Goal: Task Accomplishment & Management: Complete application form

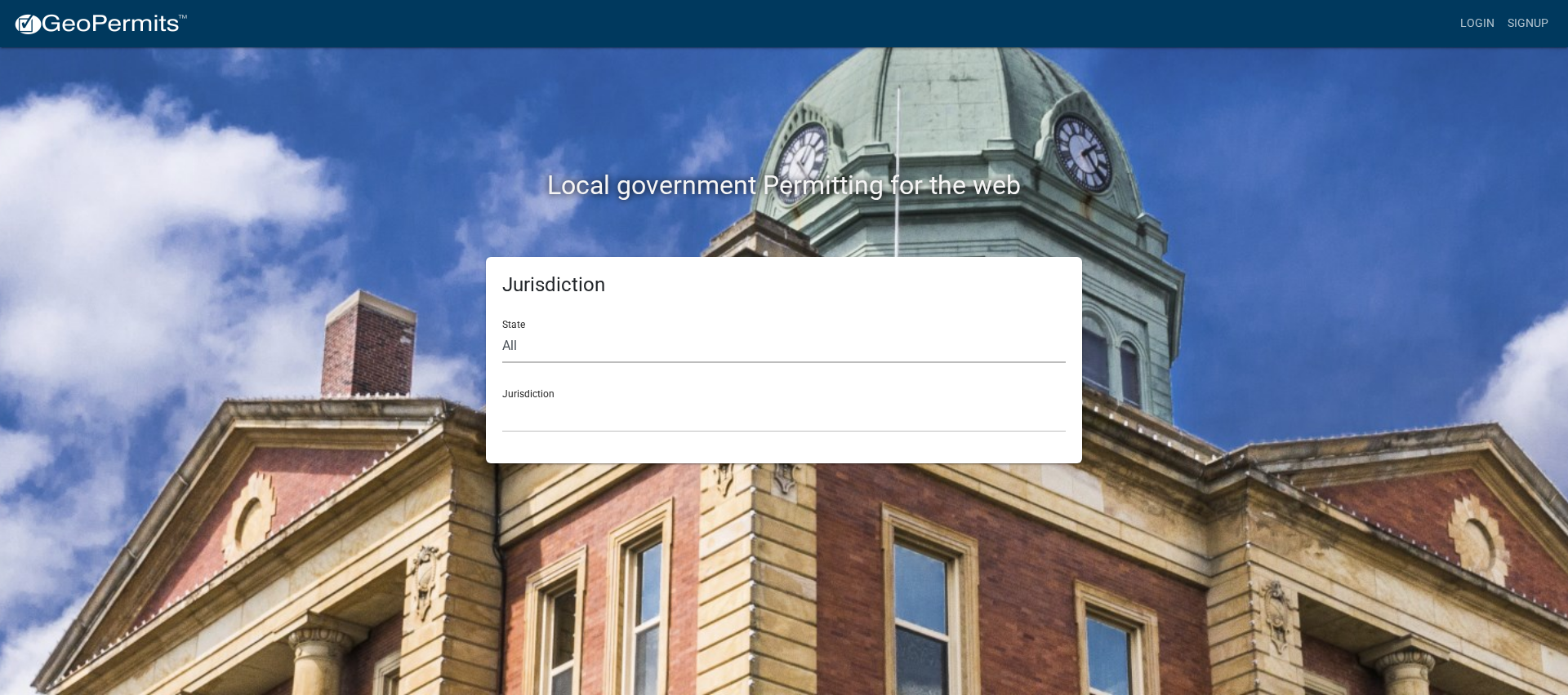
click at [600, 342] on select "All [US_STATE] [US_STATE] [US_STATE] [US_STATE] [US_STATE] [US_STATE] [US_STATE…" at bounding box center [783, 346] width 563 height 34
select select "[US_STATE]"
click at [502, 329] on select "All [US_STATE] [US_STATE] [US_STATE] [US_STATE] [US_STATE] [US_STATE] [US_STATE…" at bounding box center [783, 346] width 563 height 34
click at [563, 418] on select "City of [GEOGRAPHIC_DATA], [US_STATE] [GEOGRAPHIC_DATA], [US_STATE][PERSON_NAME…" at bounding box center [783, 416] width 563 height 34
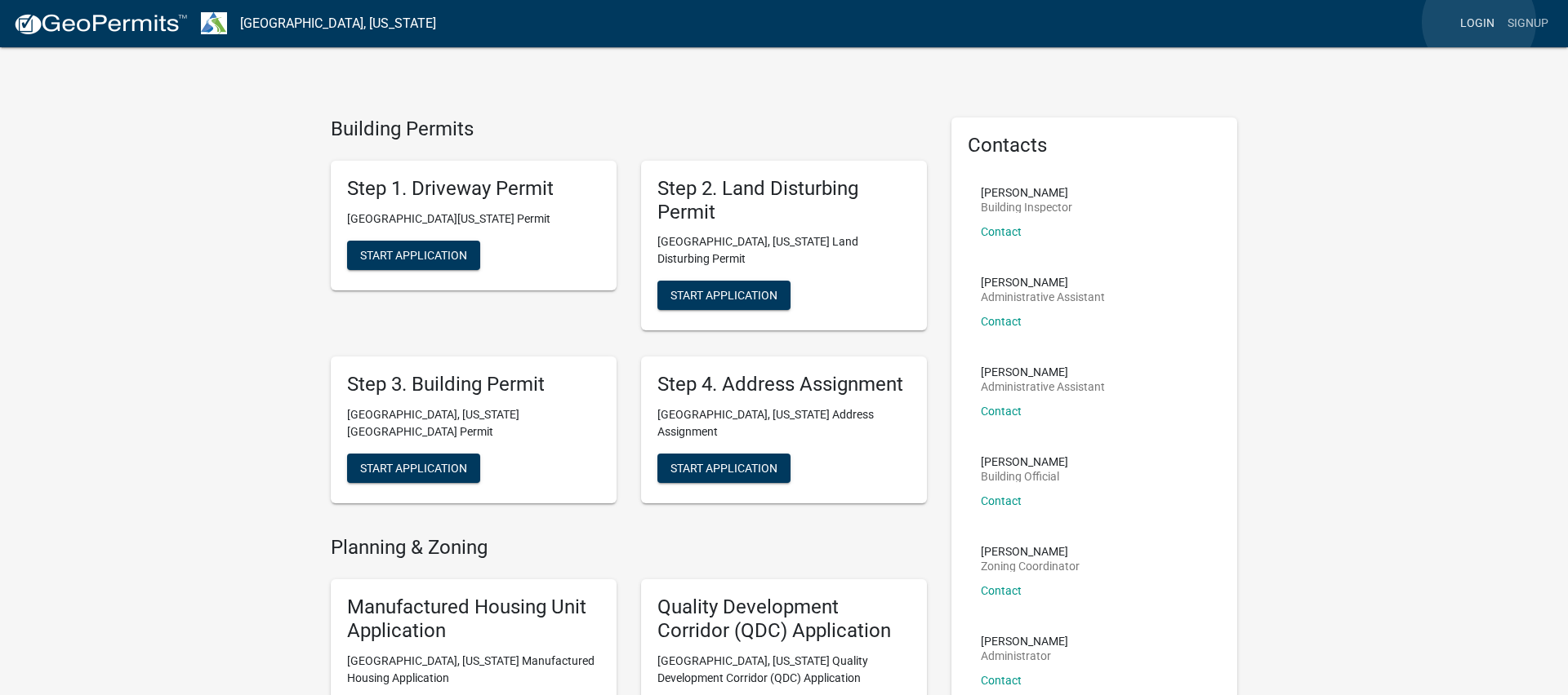
click at [1478, 22] on link "Login" at bounding box center [1477, 23] width 47 height 31
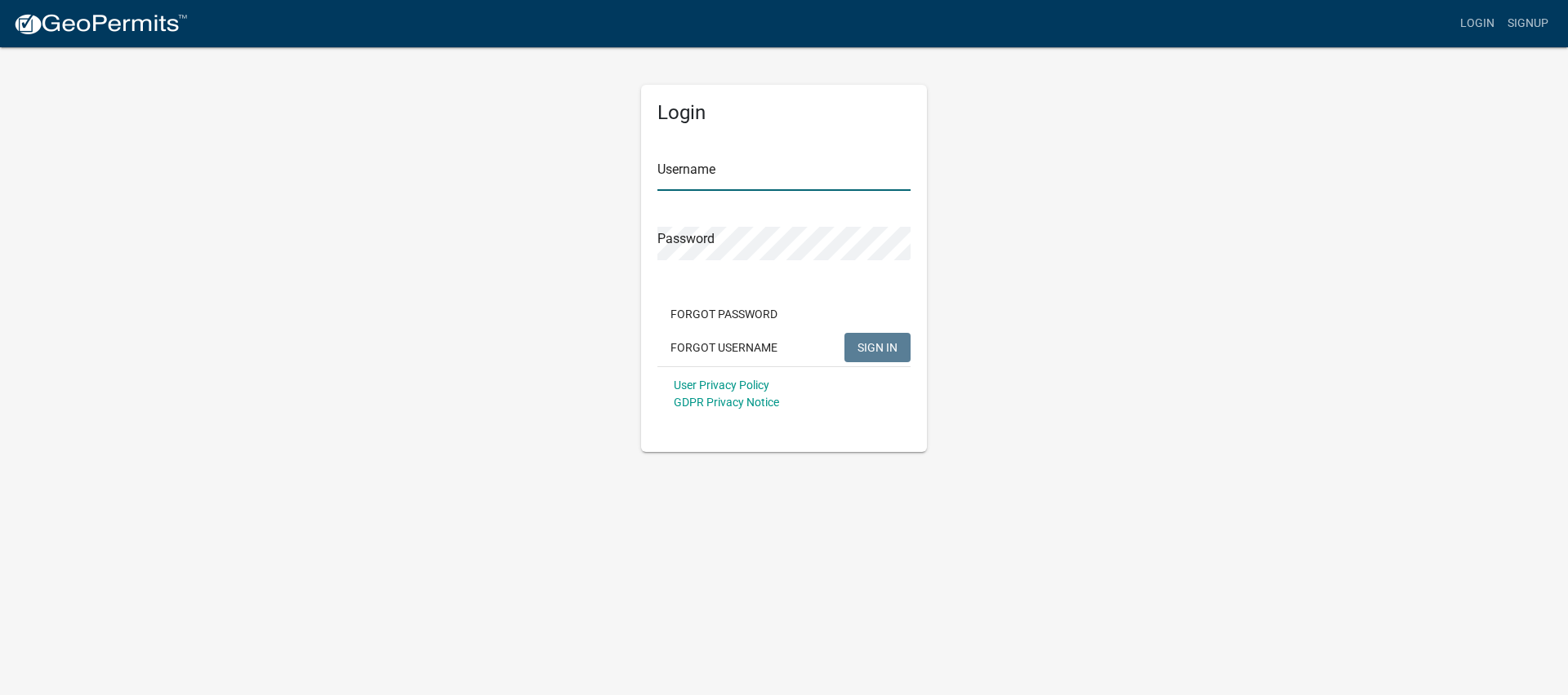
type input "191Refuge"
click at [887, 349] on span "SIGN IN" at bounding box center [877, 348] width 40 height 13
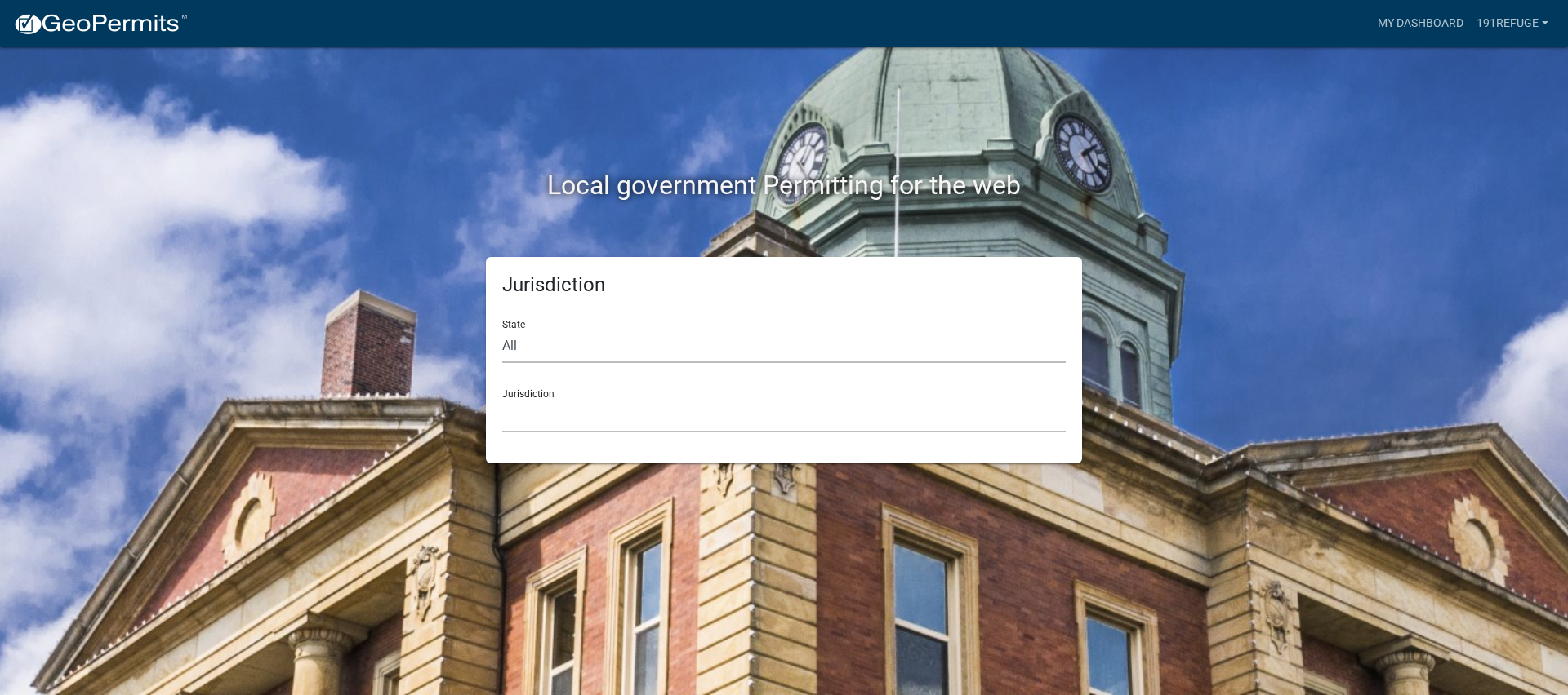
click at [587, 359] on select "All [US_STATE] [US_STATE] [US_STATE] [US_STATE] [US_STATE] [US_STATE] [US_STATE…" at bounding box center [783, 346] width 563 height 34
select select "[US_STATE]"
click at [502, 329] on select "All [US_STATE] [US_STATE] [US_STATE] [US_STATE] [US_STATE] [US_STATE] [US_STATE…" at bounding box center [783, 346] width 563 height 34
click at [554, 413] on select "City of [GEOGRAPHIC_DATA], [US_STATE] [GEOGRAPHIC_DATA], [US_STATE][PERSON_NAME…" at bounding box center [783, 416] width 563 height 34
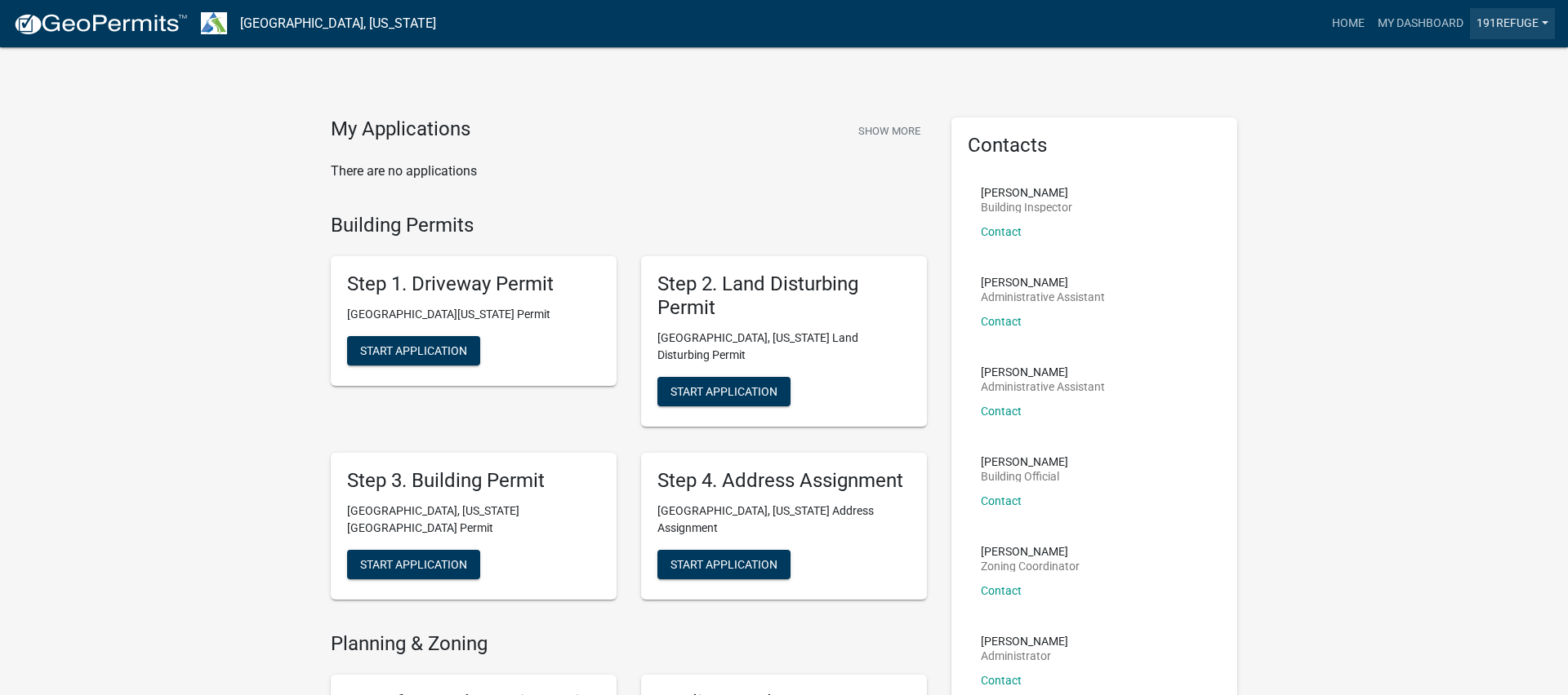
click at [1515, 16] on link "191Refuge" at bounding box center [1512, 23] width 85 height 31
click at [1428, 18] on link "My Dashboard" at bounding box center [1420, 23] width 99 height 31
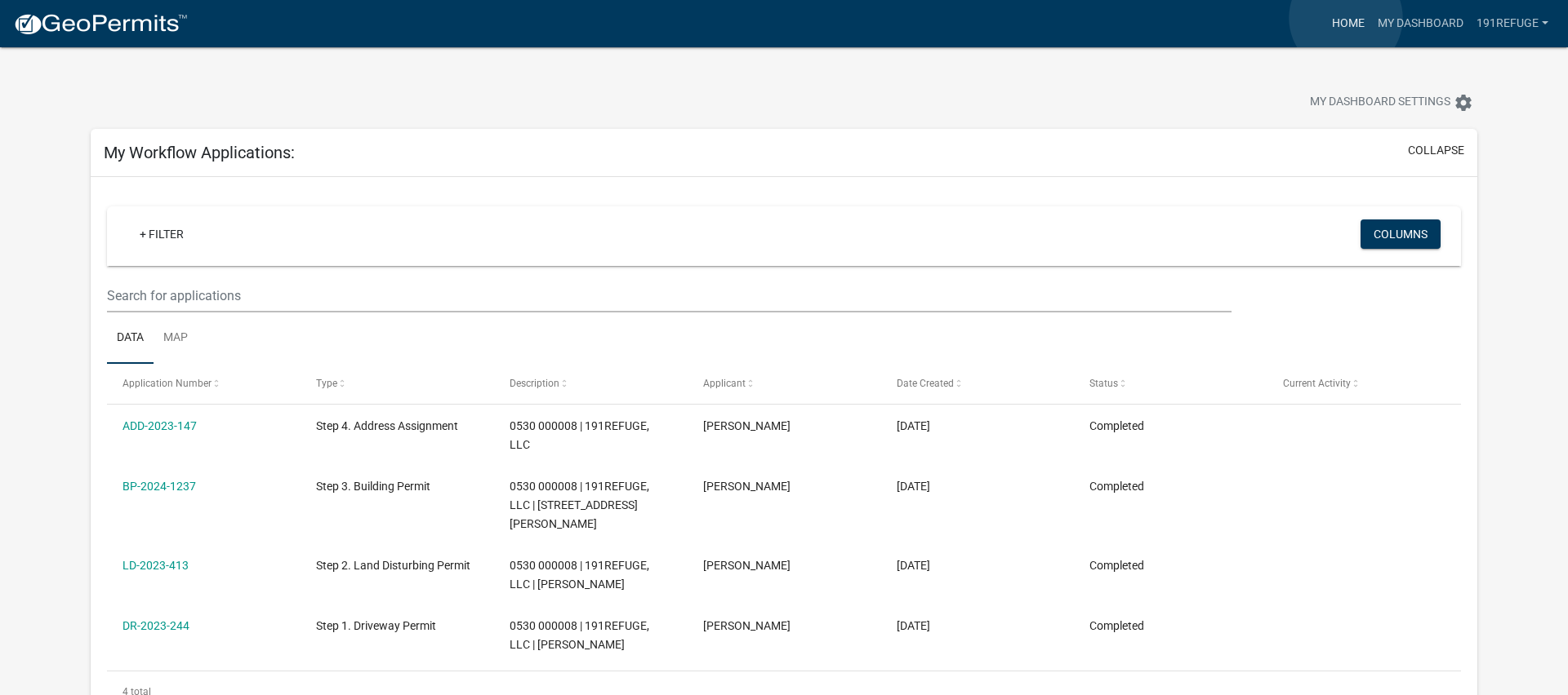
click at [1346, 18] on link "Home" at bounding box center [1347, 23] width 45 height 31
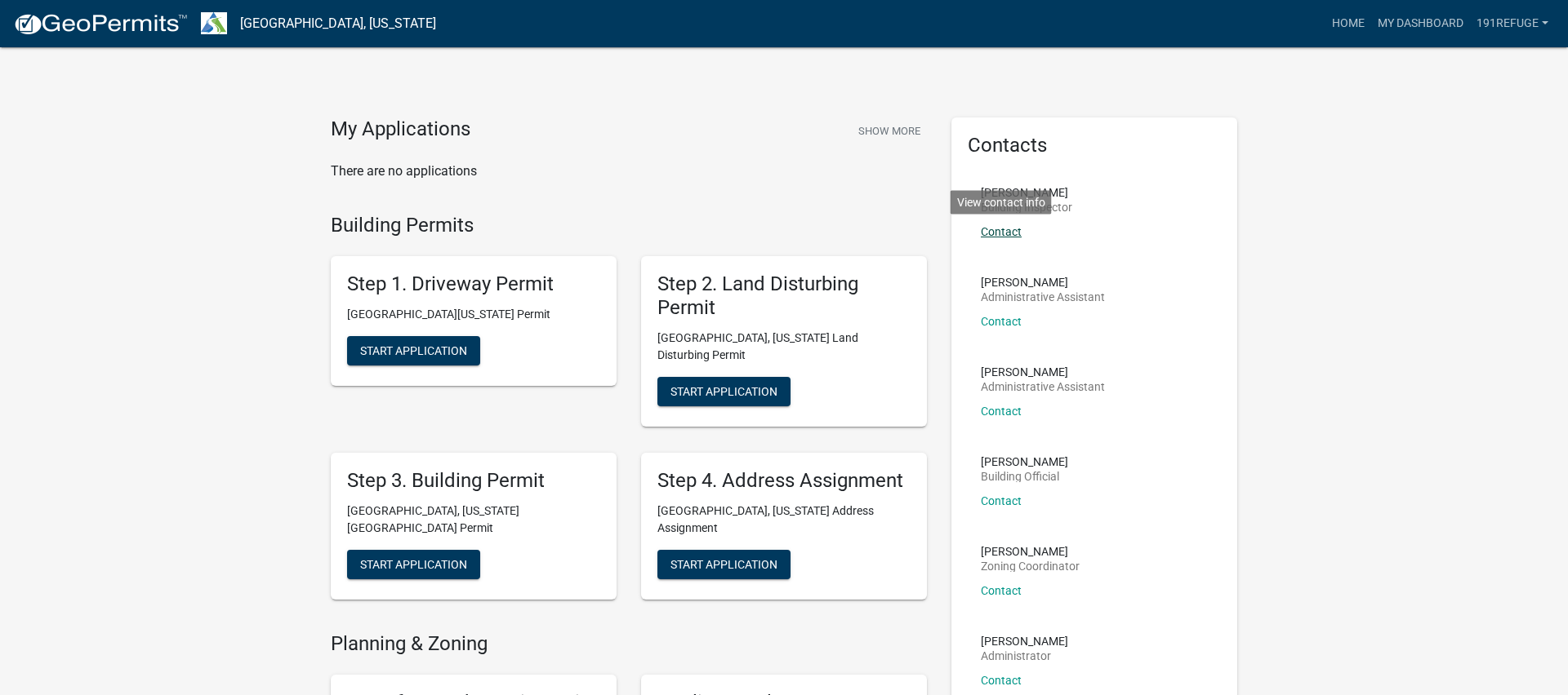
click at [1001, 233] on link "Contact" at bounding box center [1001, 232] width 40 height 13
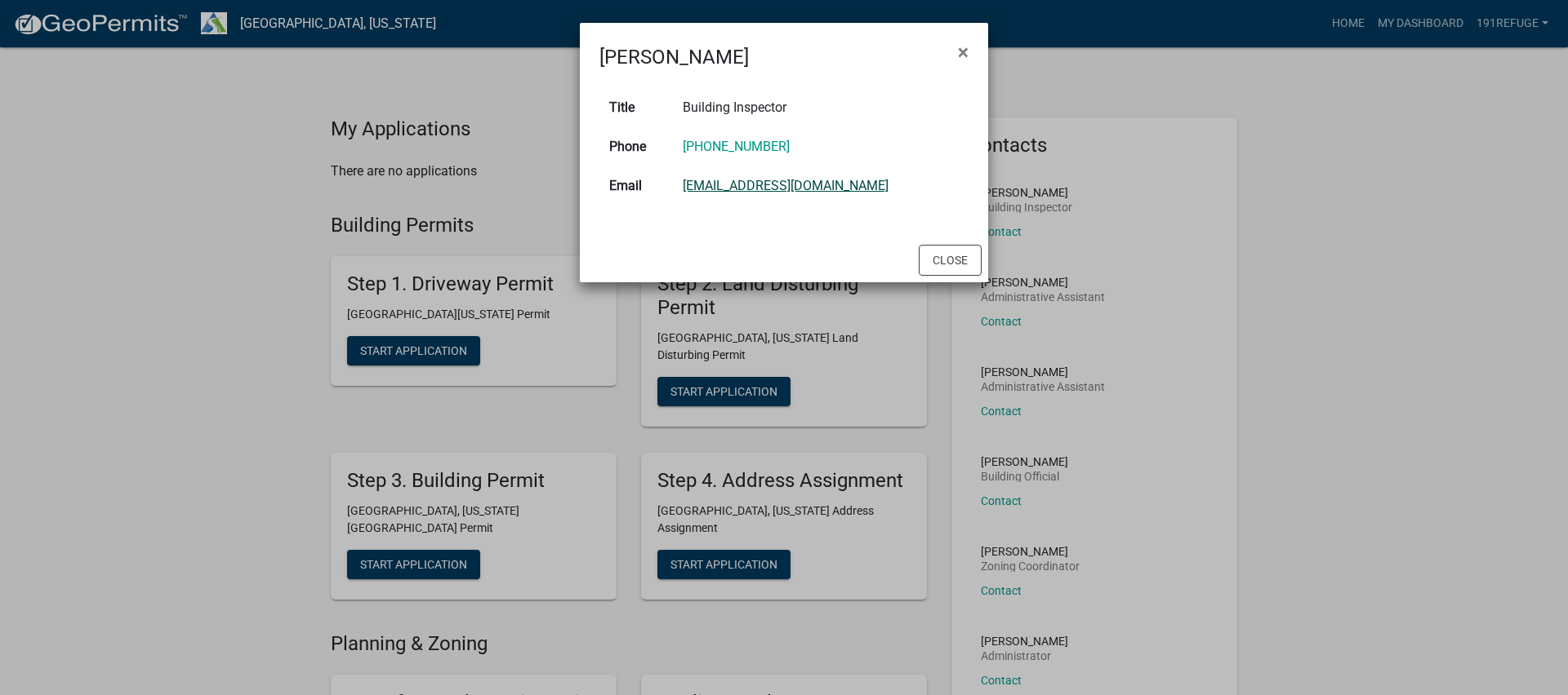
click at [790, 186] on link "[EMAIL_ADDRESS][DOMAIN_NAME]" at bounding box center [786, 186] width 206 height 15
click at [963, 49] on span "×" at bounding box center [962, 52] width 11 height 23
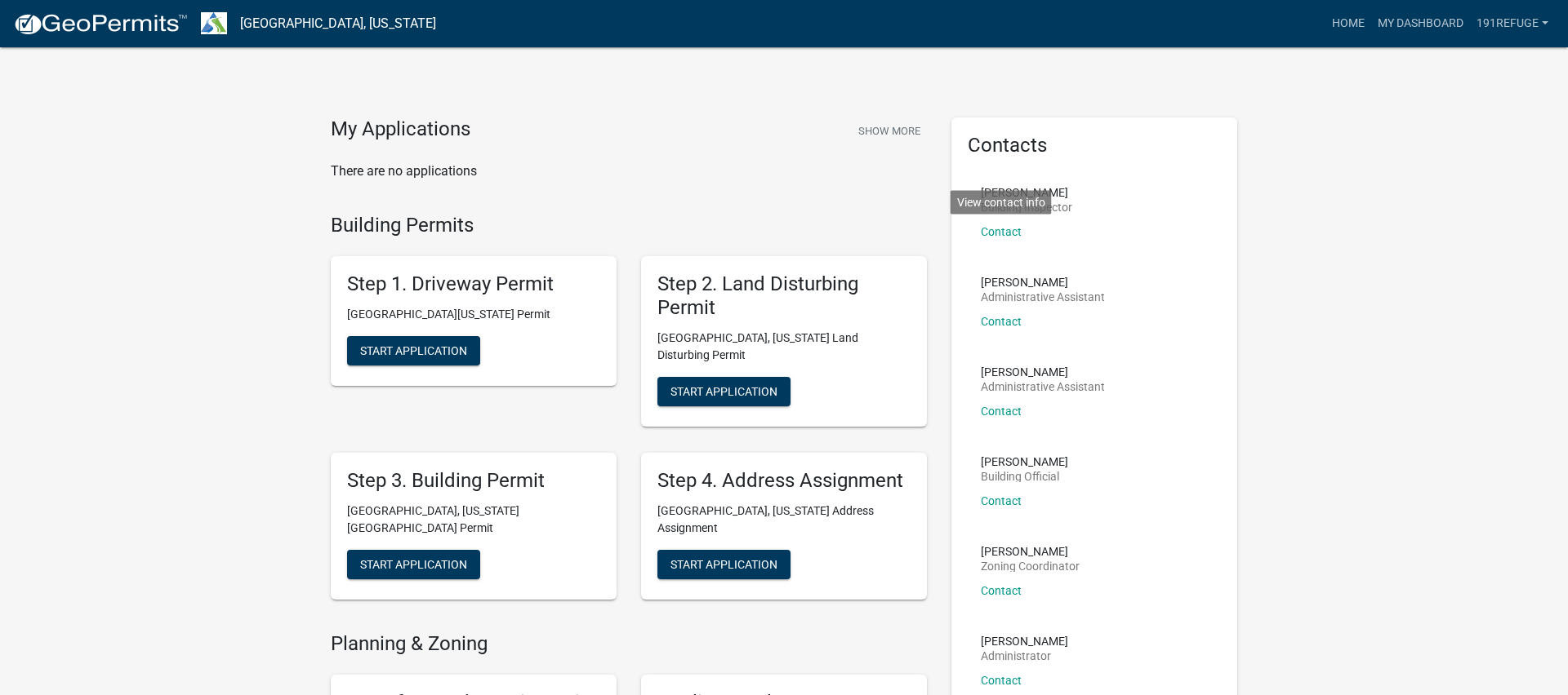
click at [1114, 307] on li "[PERSON_NAME] Administrative Assistant Contact" at bounding box center [1094, 308] width 253 height 90
click at [740, 206] on div "My Applications Show More There are no applications" at bounding box center [629, 166] width 620 height 96
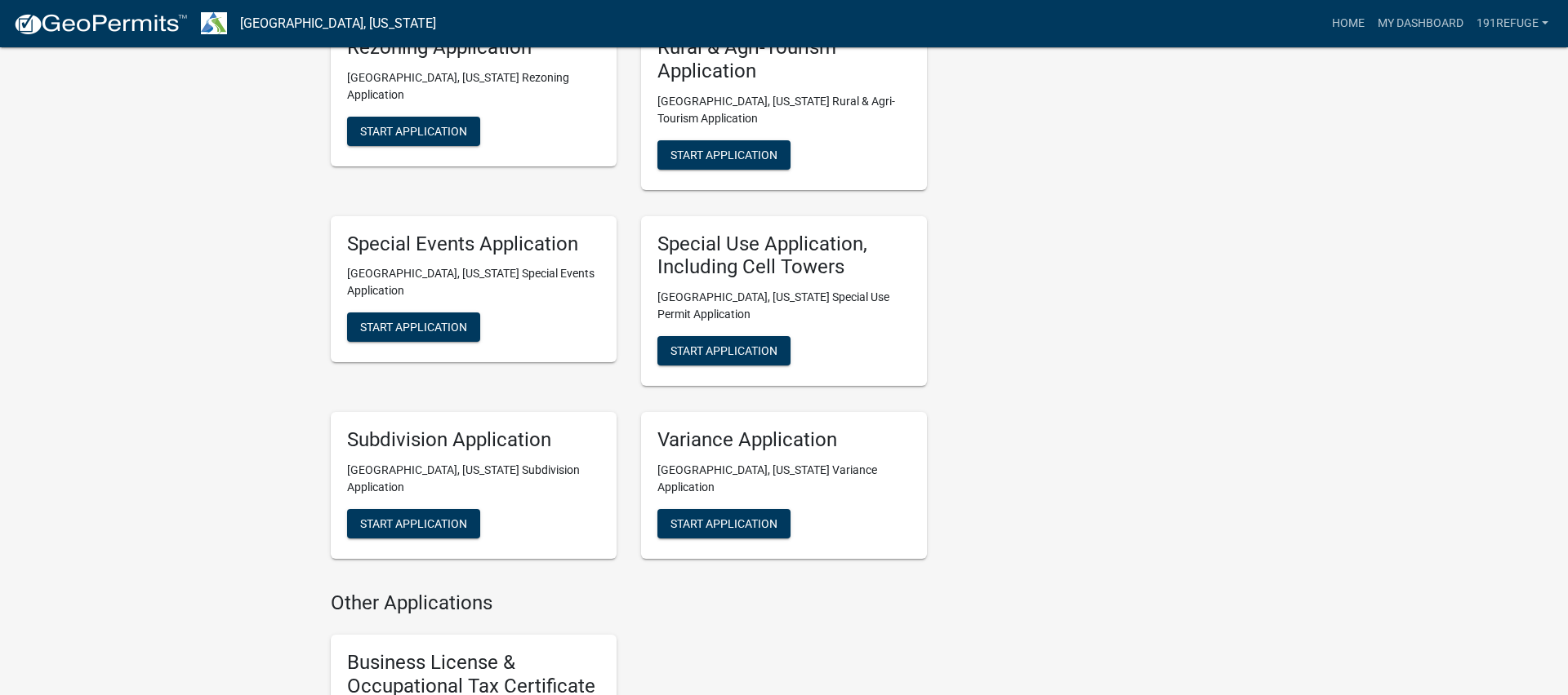
scroll to position [856, 0]
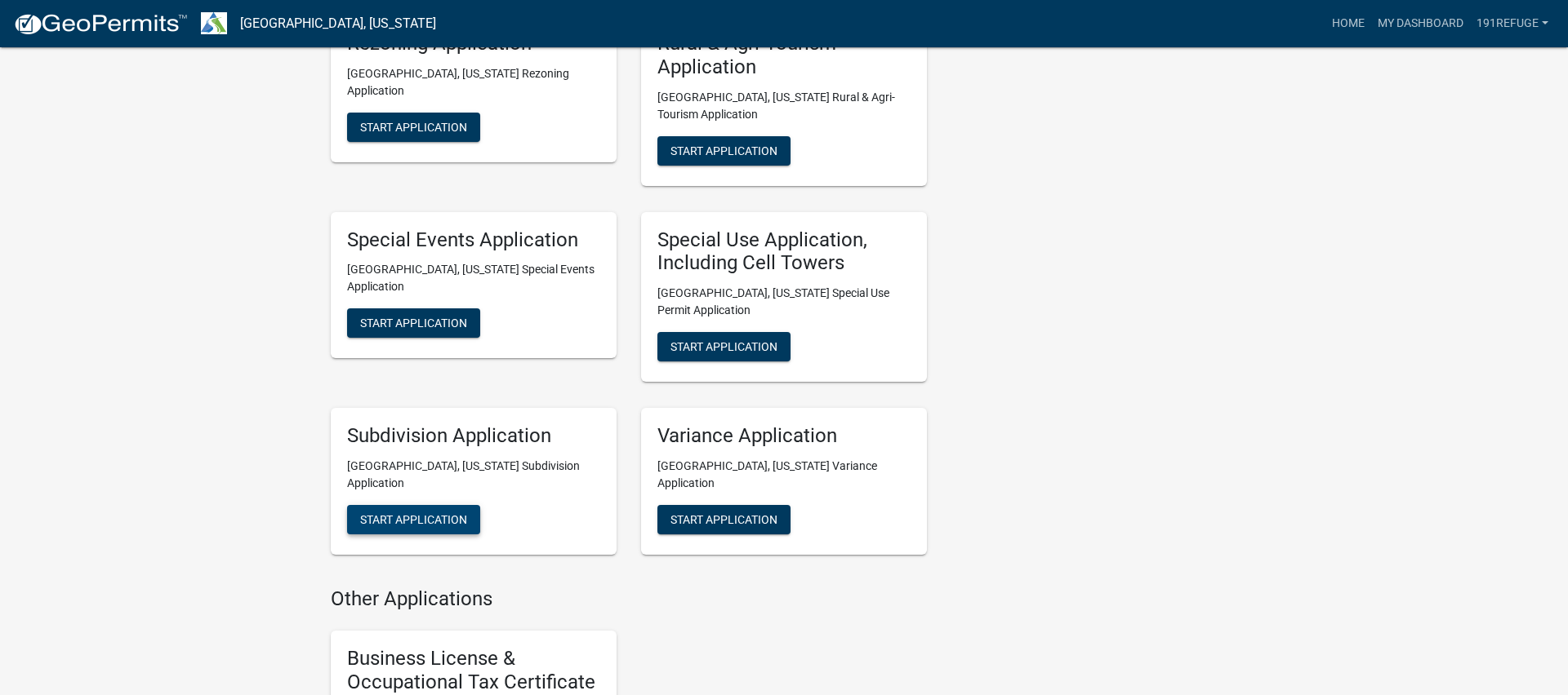
click at [457, 513] on span "Start Application" at bounding box center [413, 520] width 107 height 13
